Goal: Contribute content

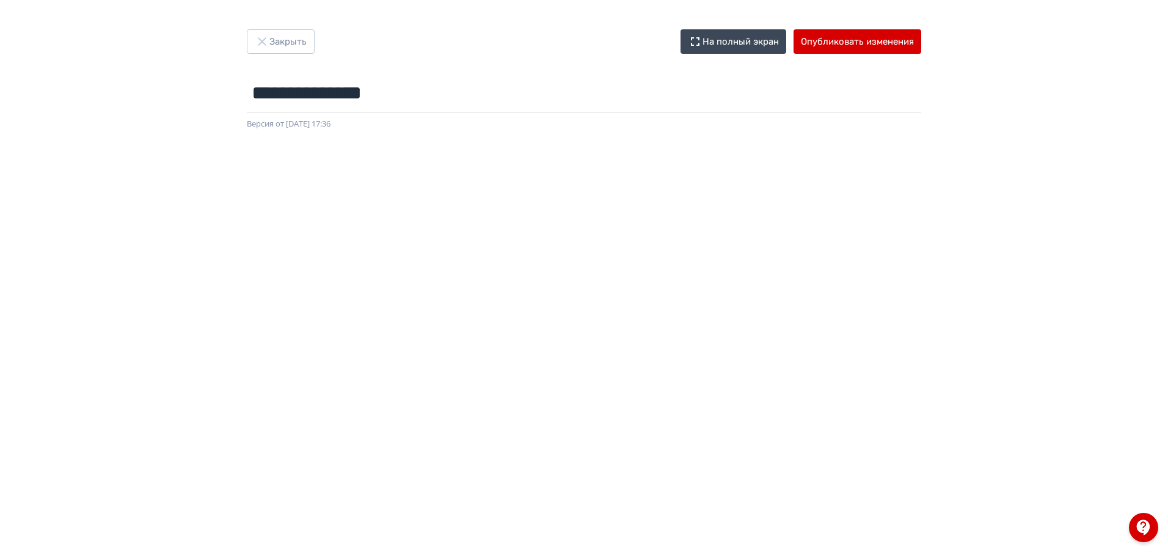
click at [523, 148] on div at bounding box center [584, 405] width 1168 height 550
click at [861, 42] on button "Опубликовать изменения" at bounding box center [858, 41] width 128 height 24
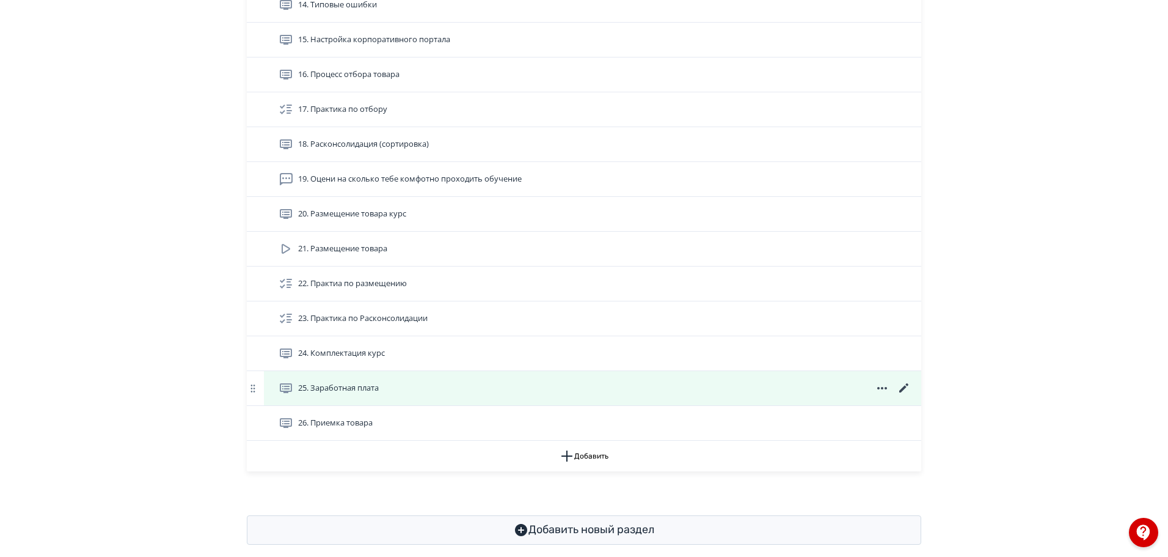
scroll to position [899, 0]
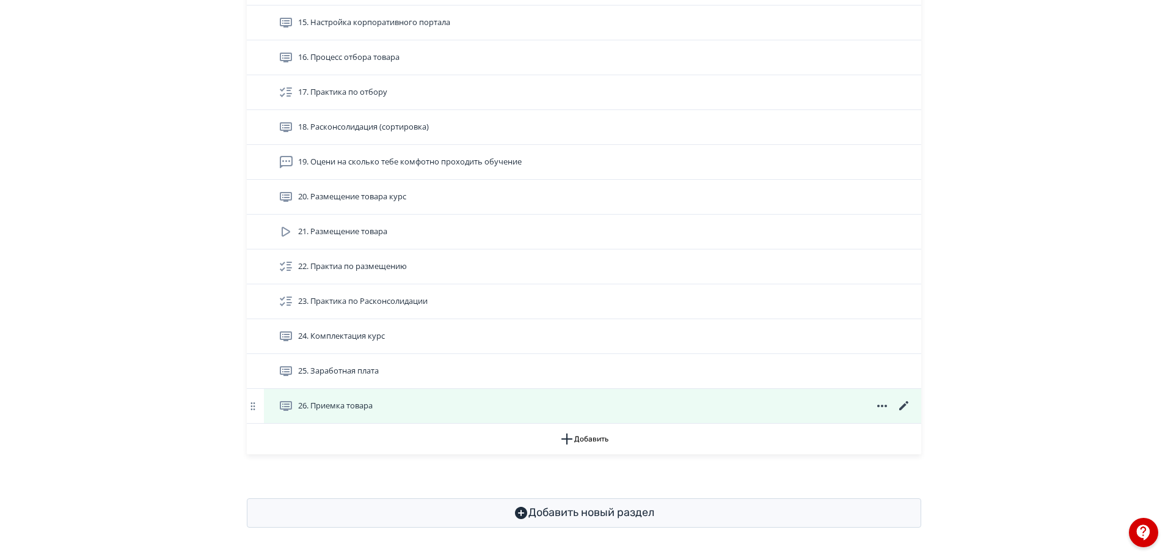
click at [904, 404] on icon at bounding box center [904, 405] width 15 height 15
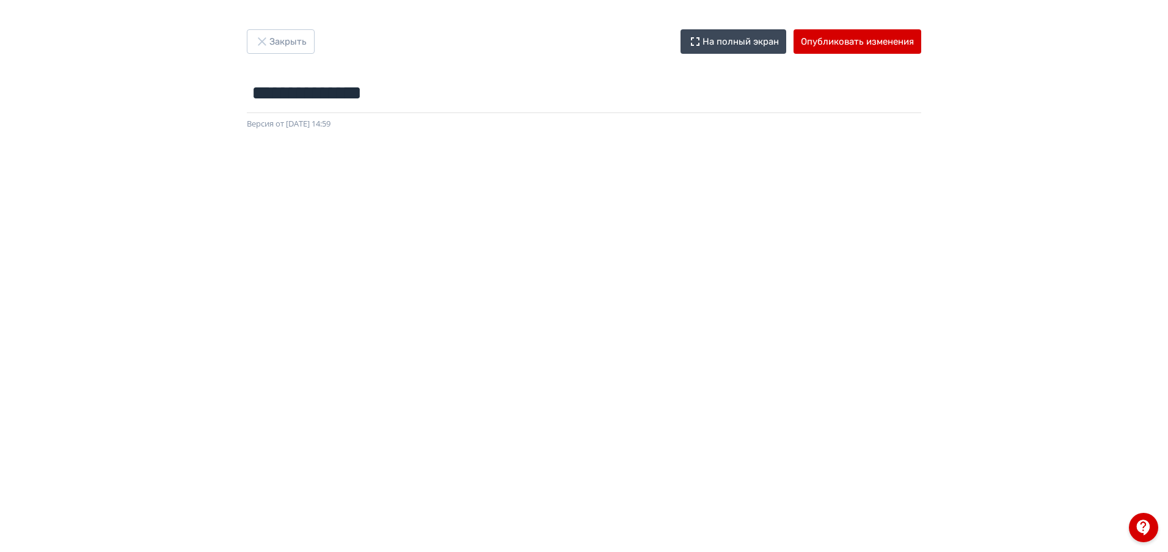
drag, startPoint x: 367, startPoint y: 147, endPoint x: 609, endPoint y: 145, distance: 242.5
click at [609, 145] on div at bounding box center [584, 405] width 1168 height 550
click at [613, 152] on div at bounding box center [584, 405] width 1168 height 550
click at [855, 42] on button "Опубликовать изменения" at bounding box center [858, 41] width 128 height 24
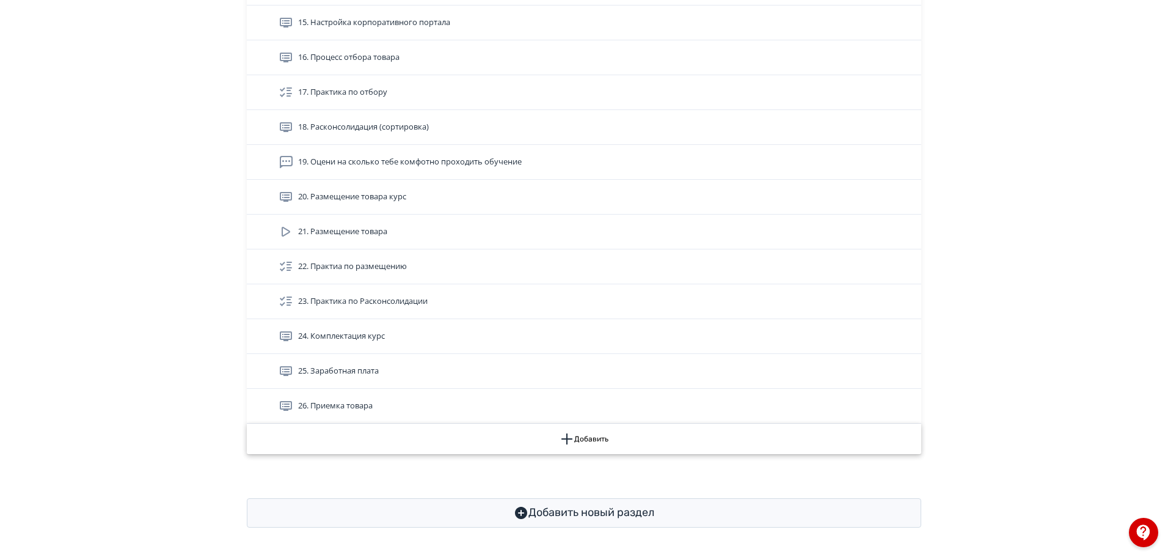
scroll to position [899, 0]
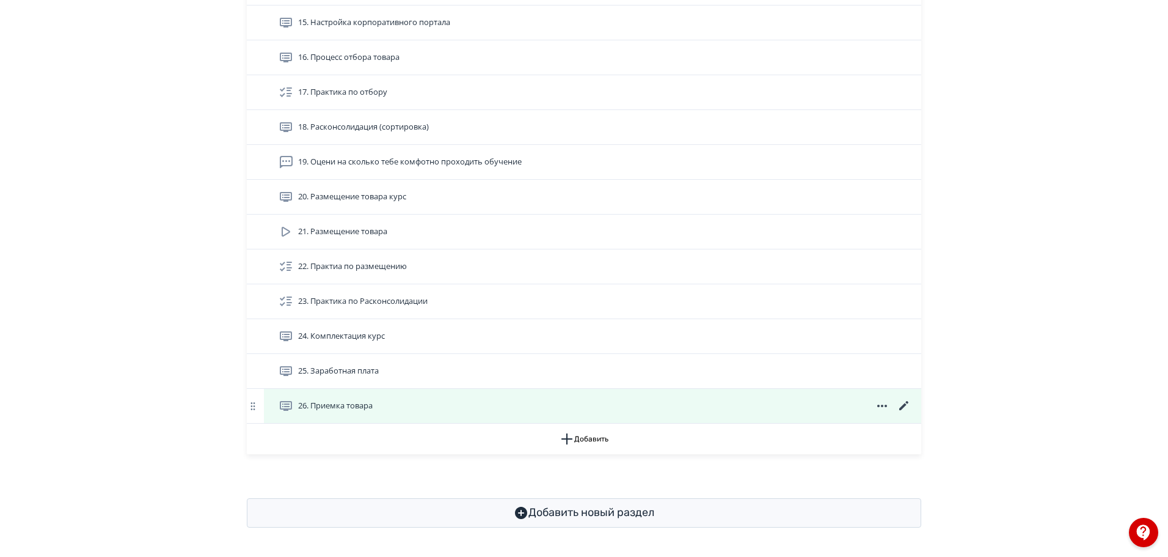
click at [571, 411] on div "26. Приемка товара" at bounding box center [595, 405] width 633 height 15
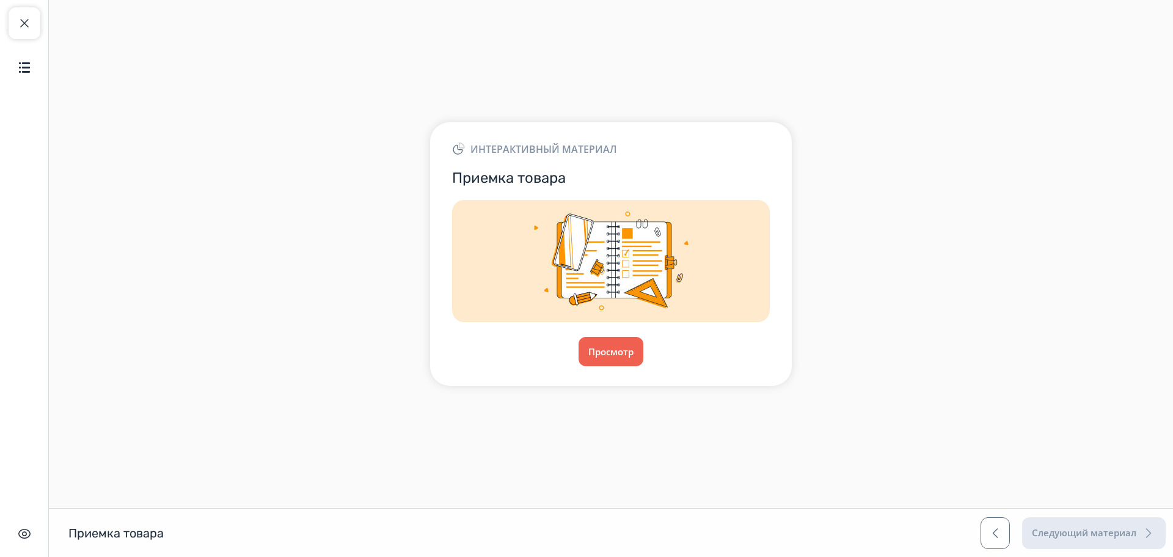
click at [158, 442] on main "Интерактивный материал Приемка товара Просмотр" at bounding box center [611, 254] width 1124 height 508
click at [629, 360] on button "Просмотр" at bounding box center [611, 351] width 66 height 29
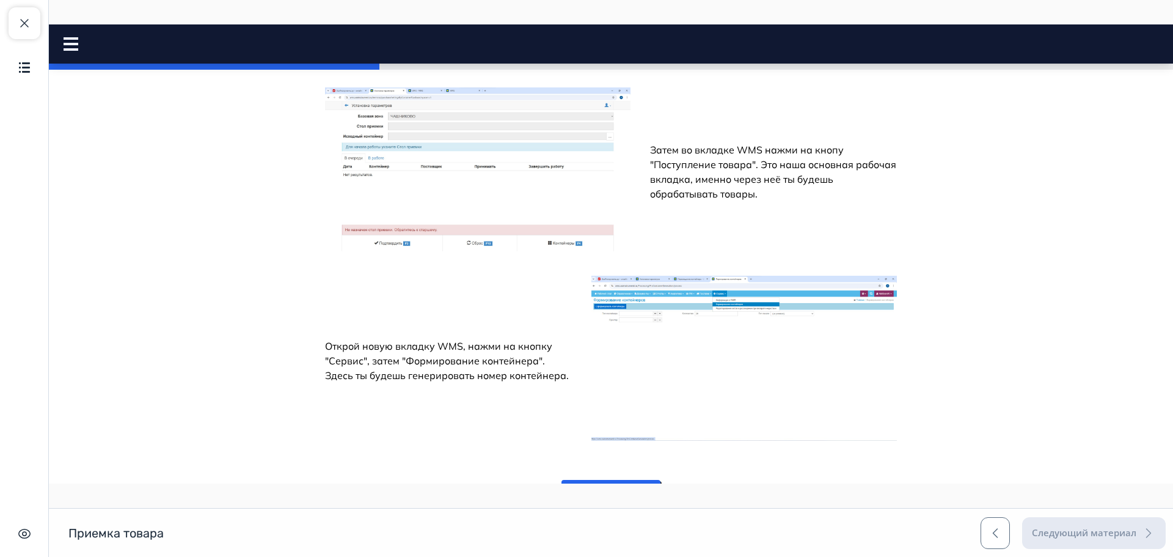
scroll to position [1240, 0]
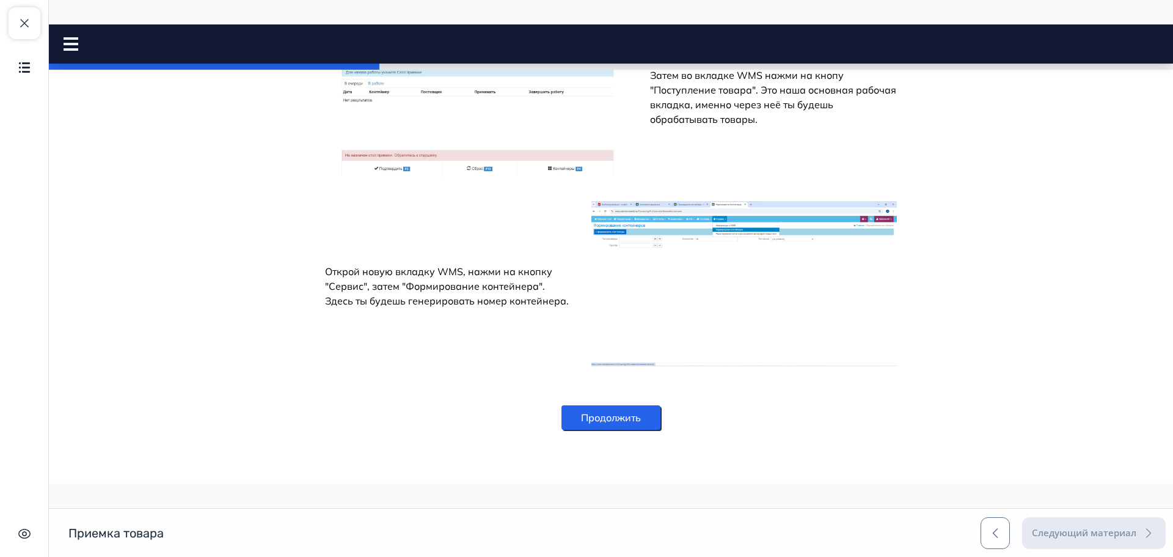
click at [599, 411] on button "Продолжить" at bounding box center [610, 417] width 99 height 24
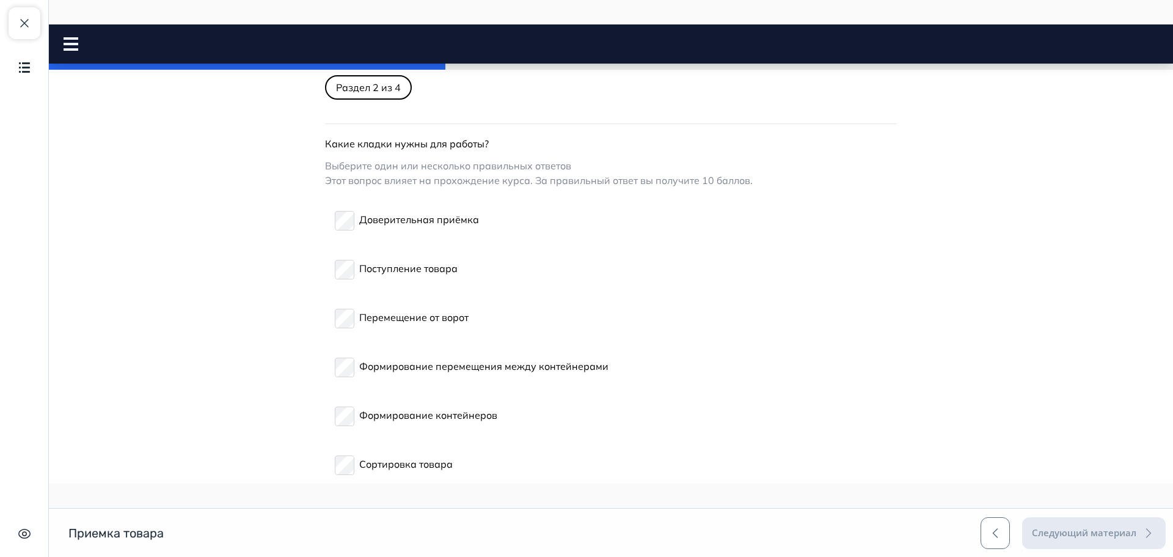
scroll to position [0, 0]
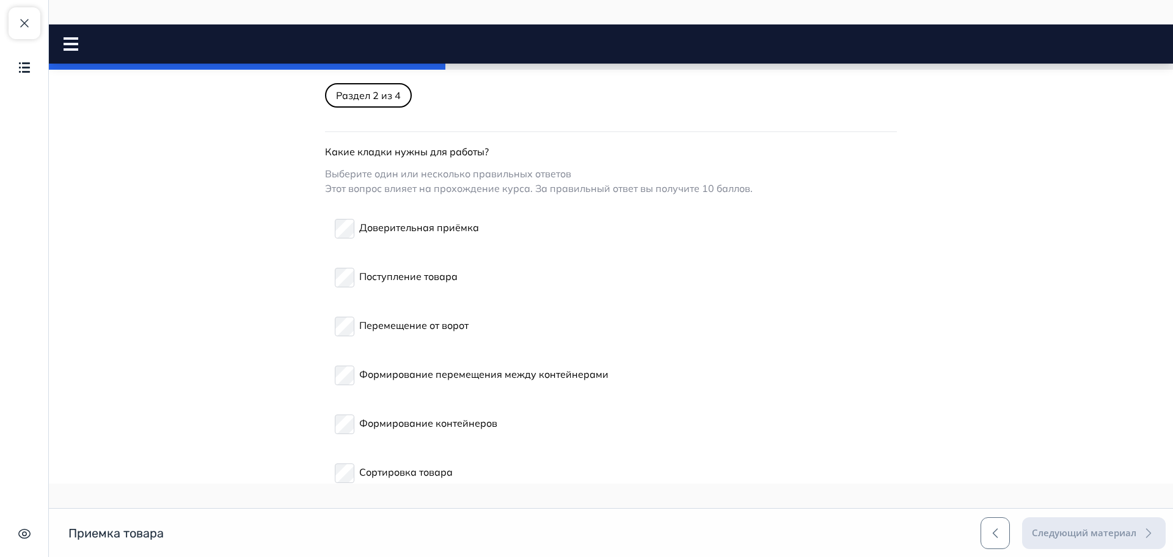
click at [340, 265] on label "Поступление товара" at bounding box center [396, 275] width 123 height 29
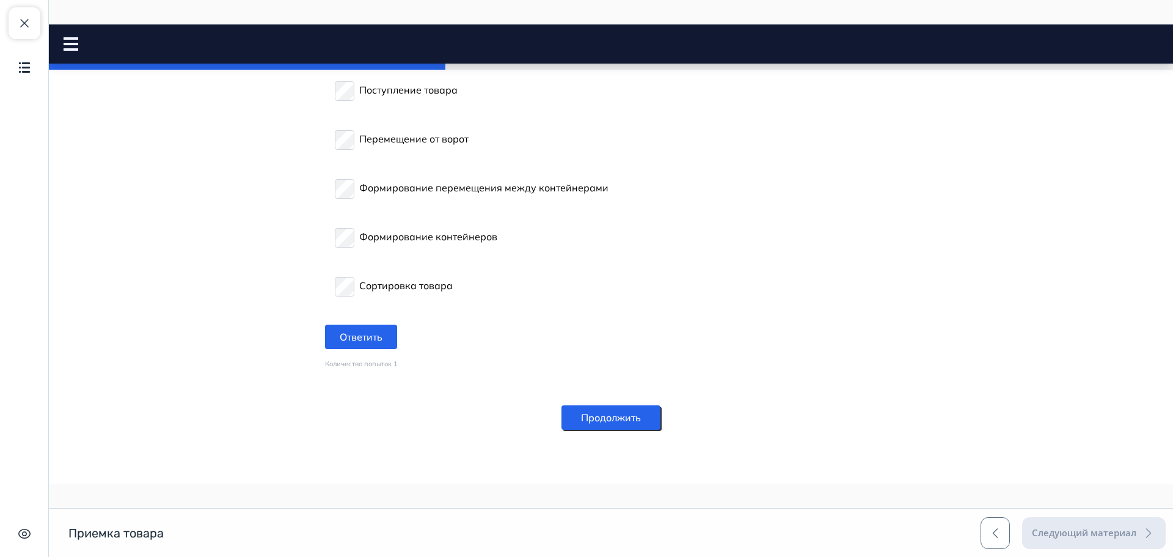
click at [597, 426] on button "Продолжить" at bounding box center [610, 417] width 99 height 24
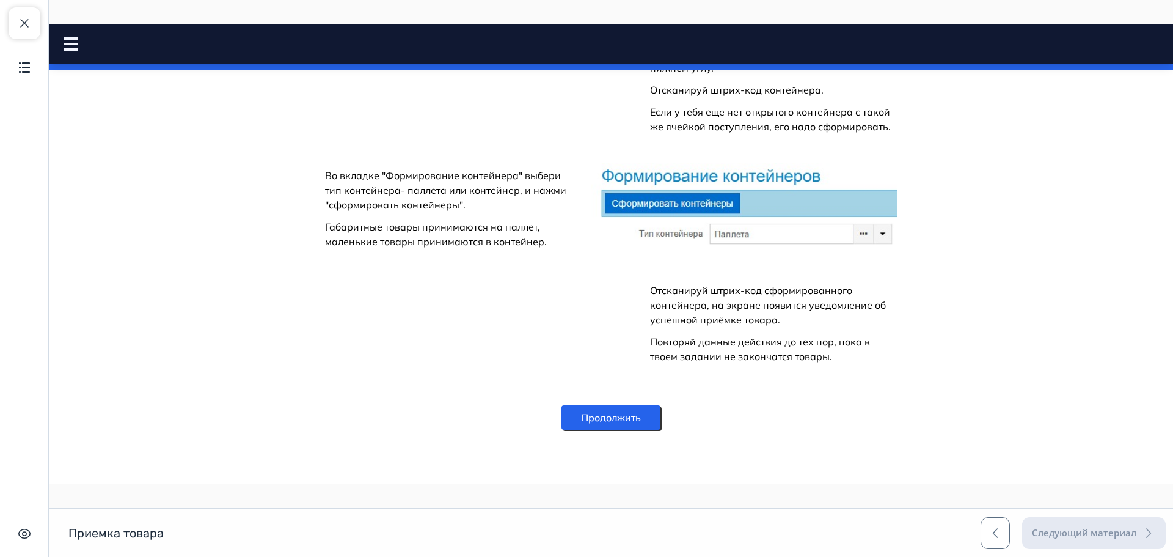
scroll to position [1764, 0]
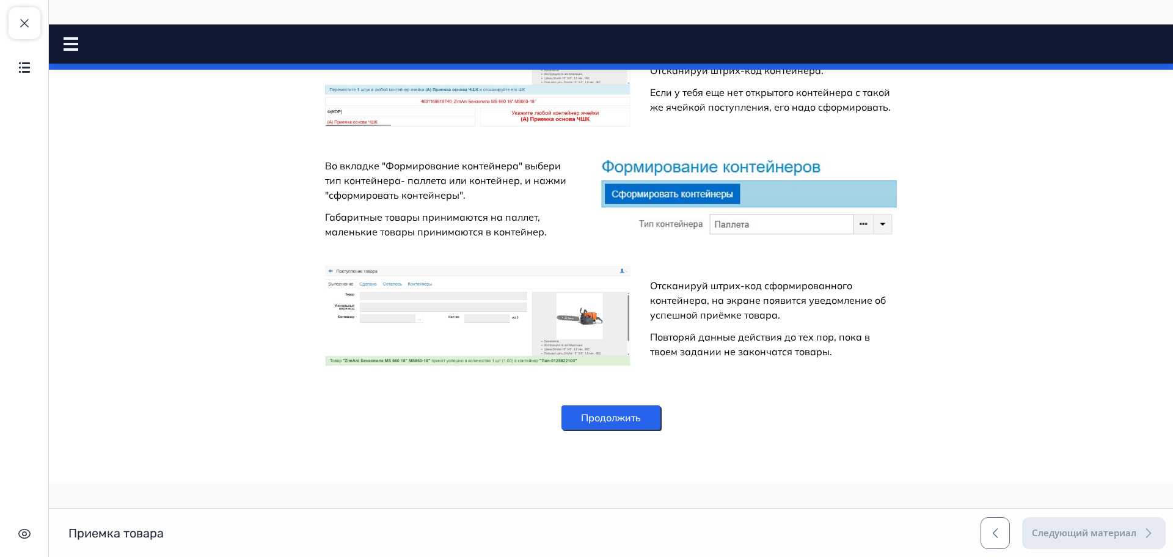
click at [605, 411] on button "Продолжить" at bounding box center [610, 417] width 99 height 24
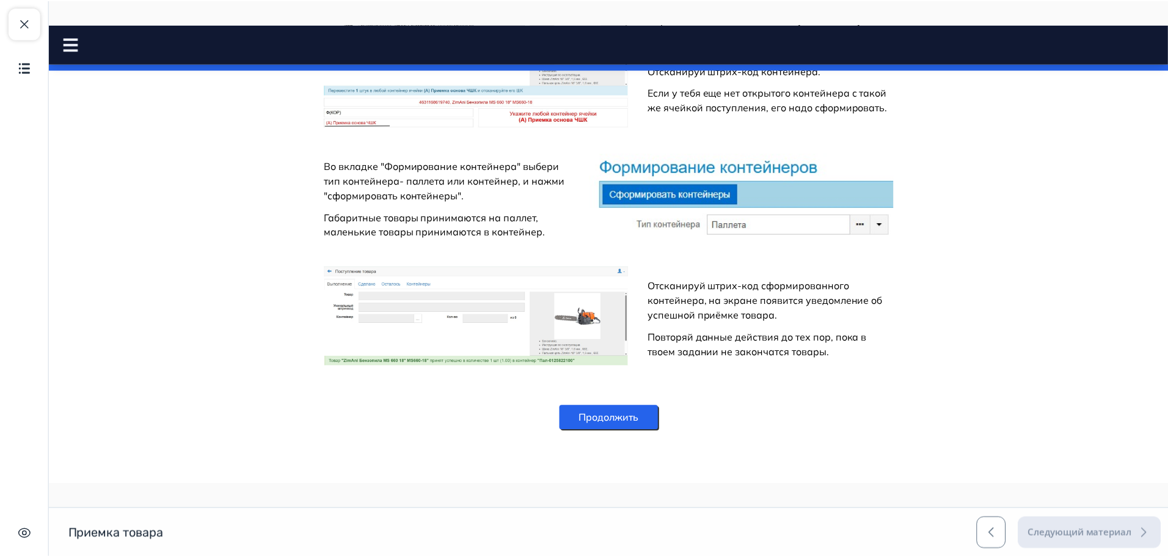
scroll to position [0, 0]
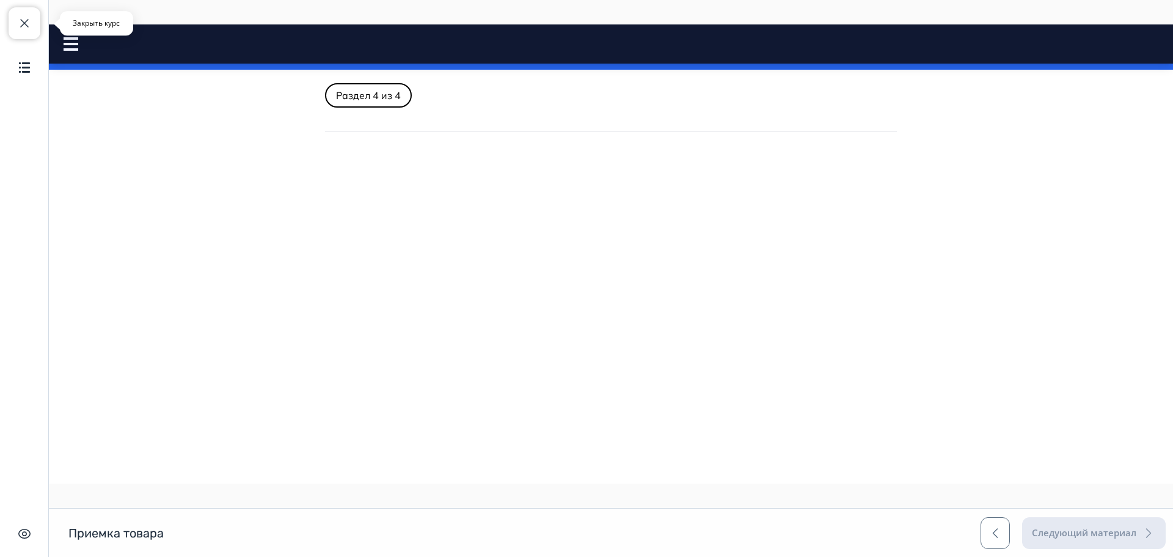
click at [13, 27] on button "Закрыть курс" at bounding box center [25, 23] width 32 height 32
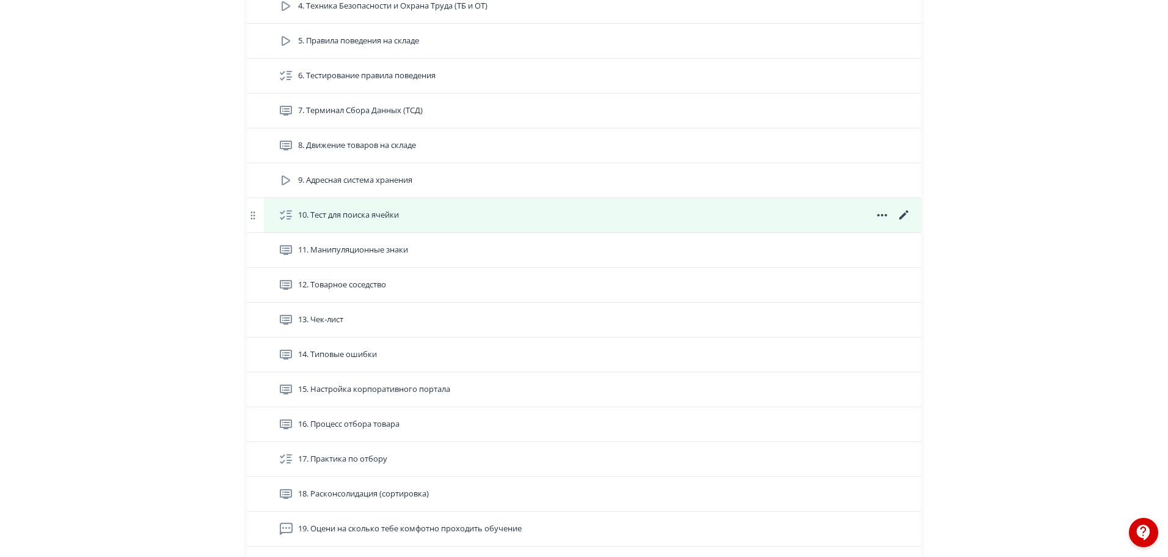
scroll to position [899, 0]
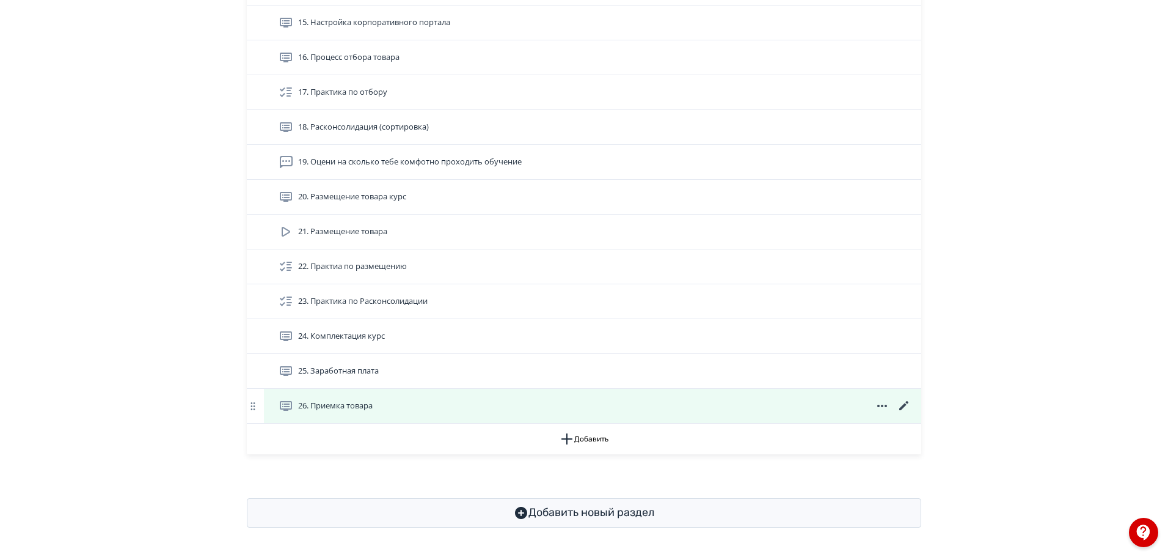
click at [906, 404] on icon at bounding box center [904, 405] width 15 height 15
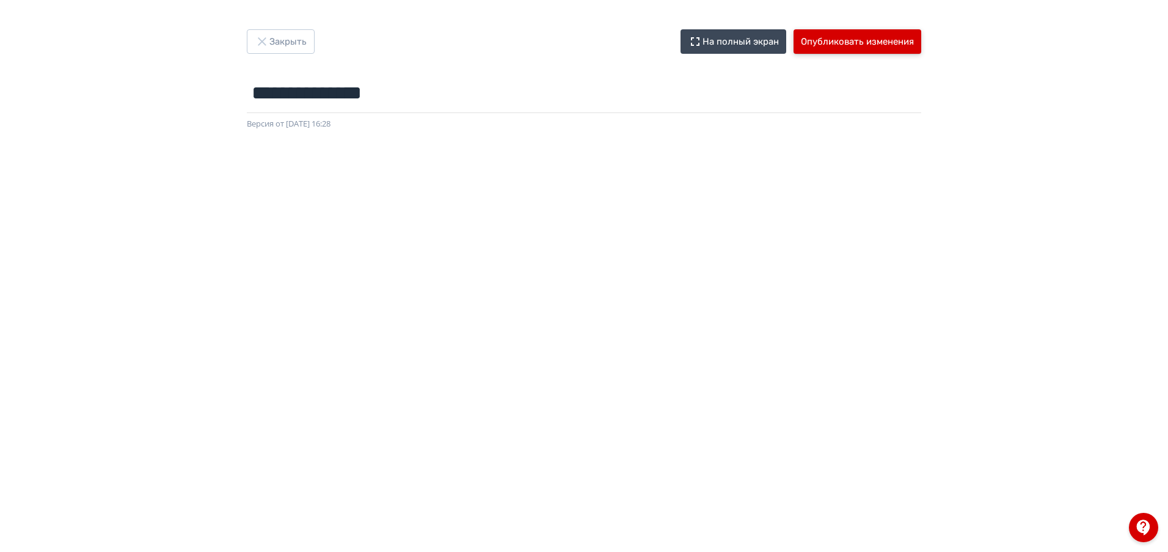
click at [864, 40] on button "Опубликовать изменения" at bounding box center [858, 41] width 128 height 24
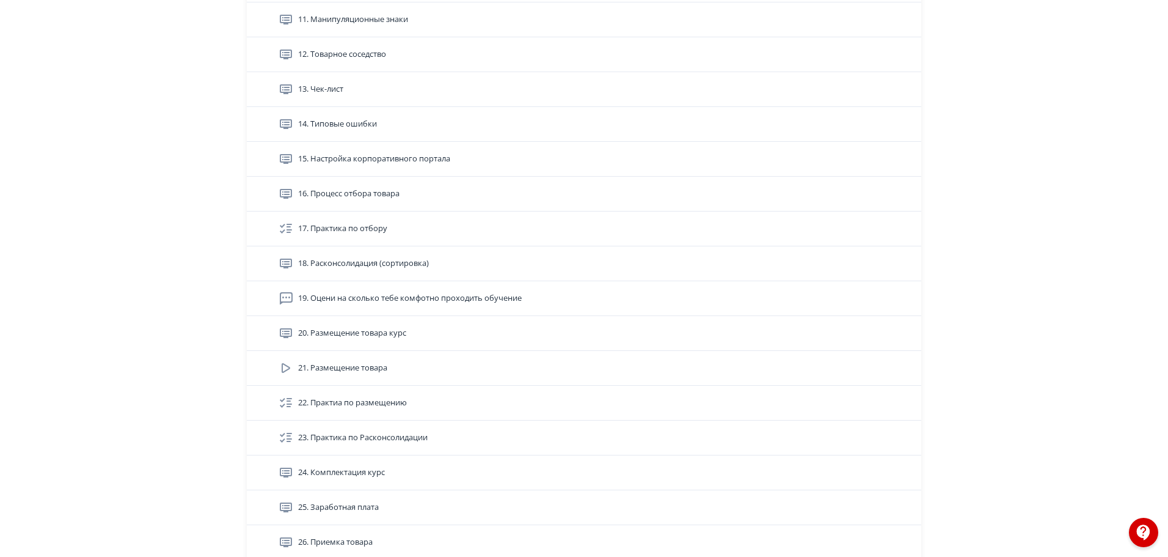
scroll to position [899, 0]
